Goal: Information Seeking & Learning: Find specific fact

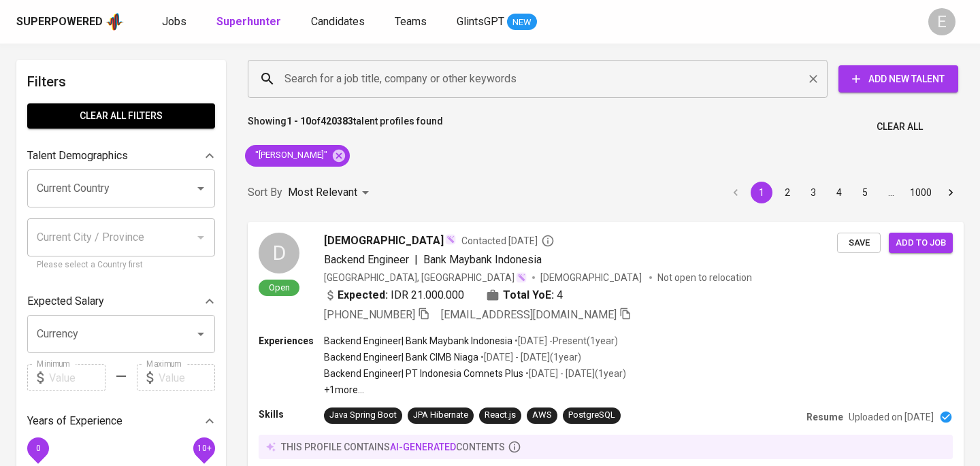
click at [345, 82] on input "Search for a job title, company or other keywords" at bounding box center [541, 79] width 520 height 26
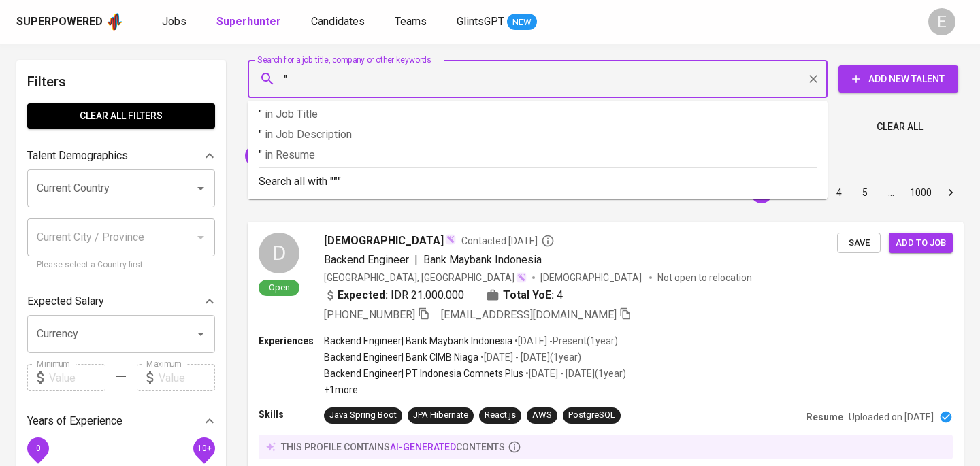
paste input "[PERSON_NAME]"
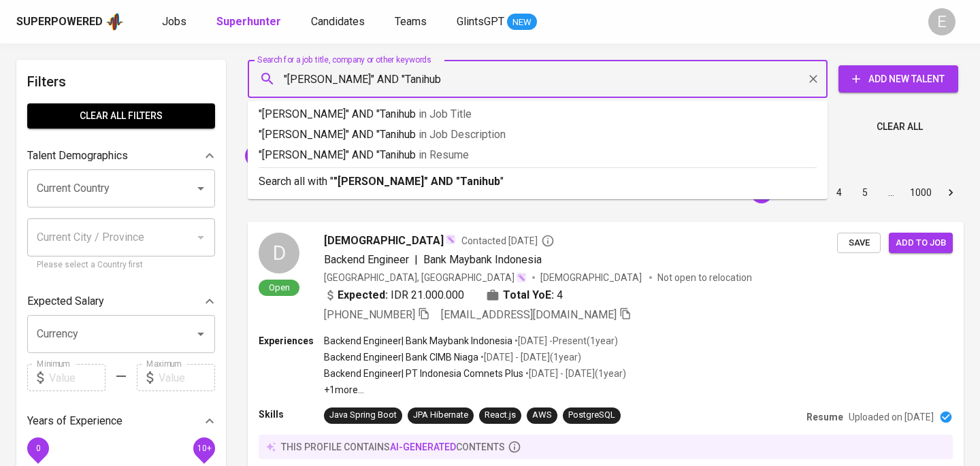
type input ""[PERSON_NAME]" AND "Tanihub""
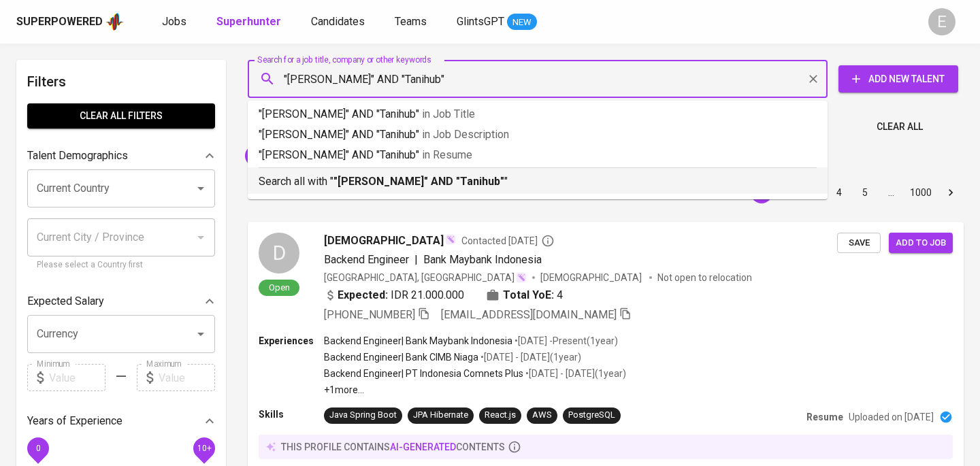
click at [344, 180] on b ""[PERSON_NAME]" AND "Tanihub"" at bounding box center [418, 181] width 171 height 13
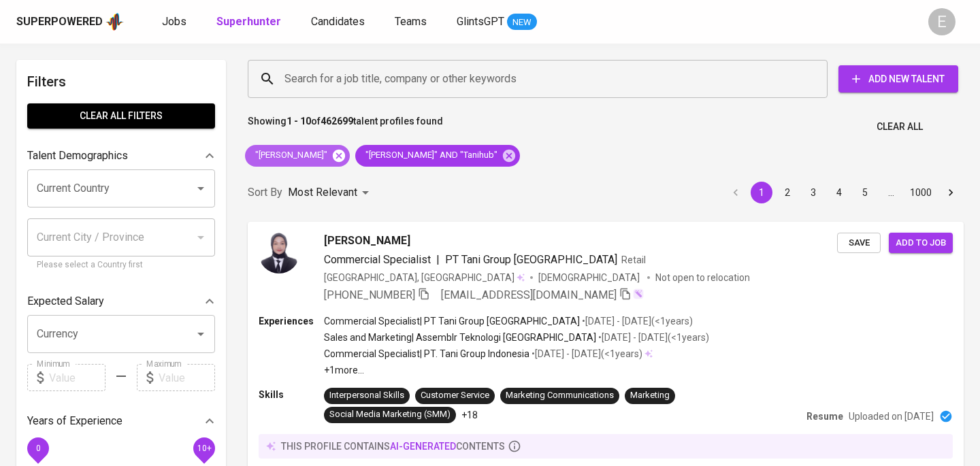
click at [346, 153] on icon at bounding box center [338, 155] width 15 height 15
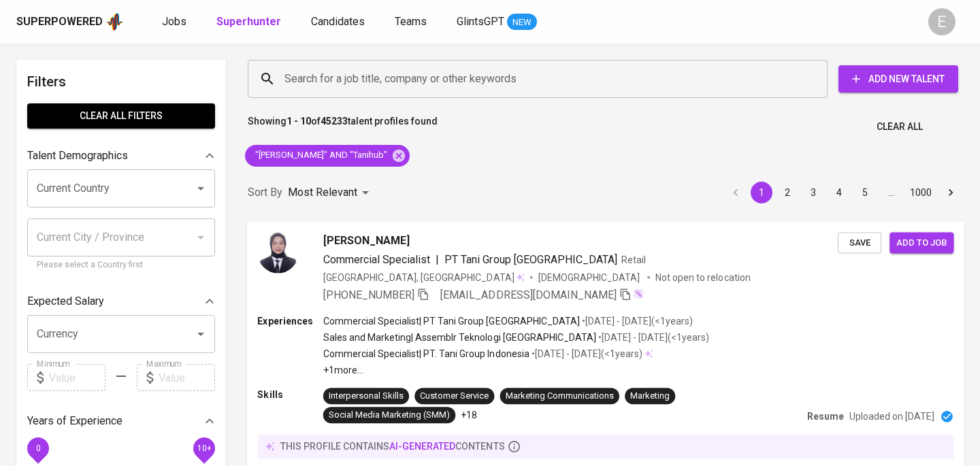
click at [425, 293] on icon "button" at bounding box center [423, 294] width 12 height 12
click at [446, 360] on p "Commercial Specialist | PT. Tani Group Indonesia" at bounding box center [426, 354] width 206 height 14
